Goal: Task Accomplishment & Management: Manage account settings

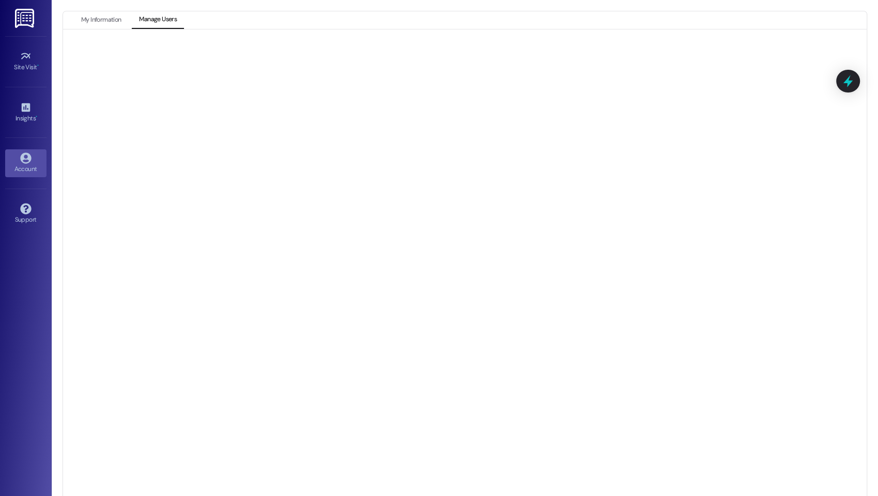
click at [117, 10] on div "My Information Manage Users" at bounding box center [465, 248] width 827 height 496
click at [109, 15] on button "My Information" at bounding box center [101, 20] width 54 height 18
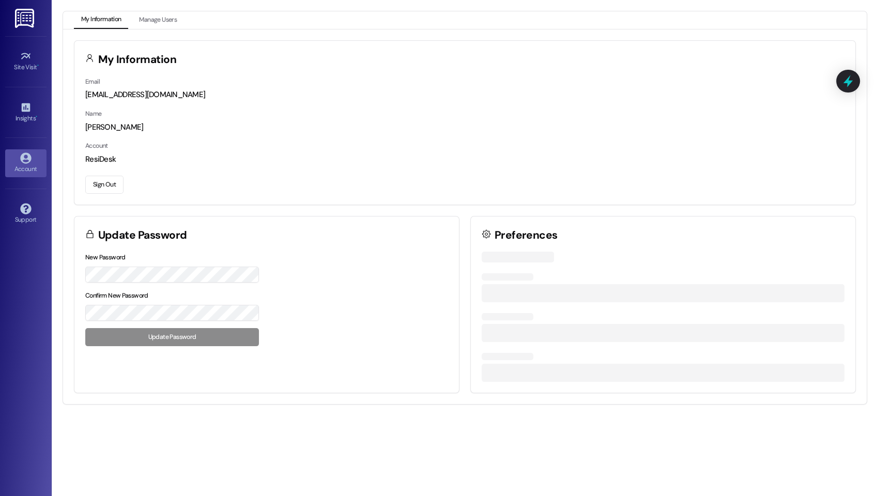
click at [114, 184] on button "Sign Out" at bounding box center [104, 185] width 38 height 18
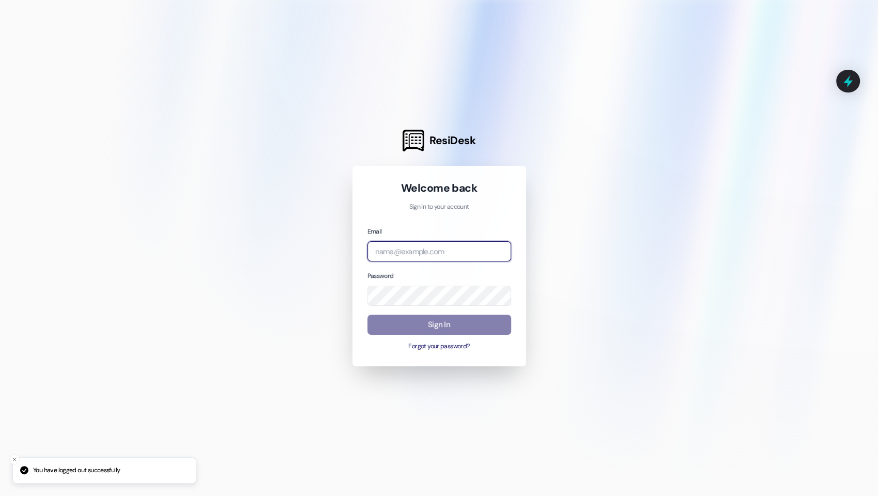
click at [461, 253] on input "email" at bounding box center [440, 251] width 144 height 20
click at [0, 496] on com-1password-button at bounding box center [0, 496] width 0 height 0
type input "[EMAIL_ADDRESS][DOMAIN_NAME]"
